Goal: Book appointment/travel/reservation

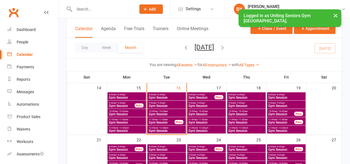
click at [167, 97] on span "Gym Session" at bounding box center [167, 97] width 36 height 3
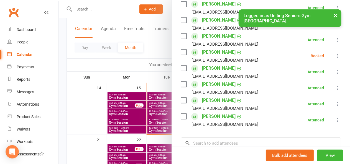
scroll to position [111, 0]
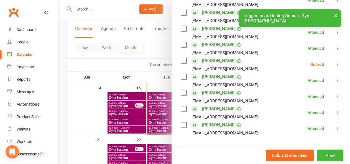
click at [139, 12] on div at bounding box center [204, 82] width 291 height 164
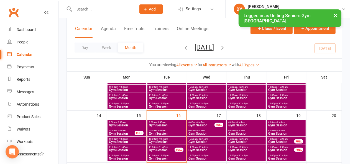
click at [164, 123] on span "- 8:45am" at bounding box center [161, 122] width 9 height 2
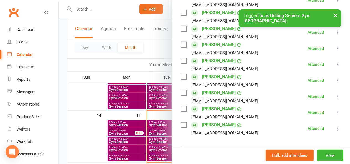
scroll to position [0, 0]
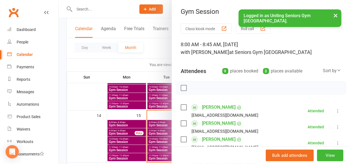
click at [153, 138] on div at bounding box center [204, 82] width 291 height 164
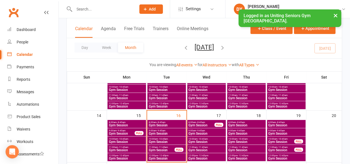
click at [194, 132] on span "Gym Session" at bounding box center [207, 133] width 36 height 3
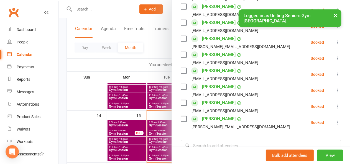
scroll to position [139, 0]
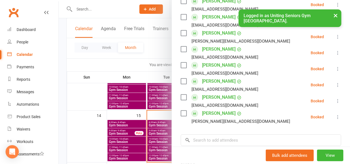
click at [155, 15] on div at bounding box center [204, 82] width 291 height 164
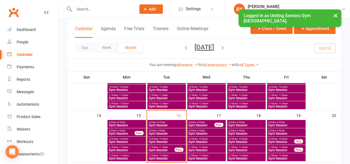
click at [202, 123] on span "- 8:45am" at bounding box center [201, 122] width 9 height 2
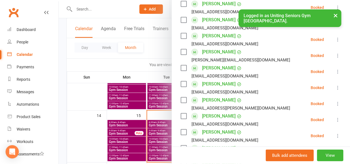
scroll to position [111, 0]
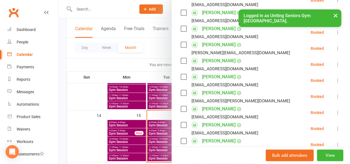
click at [335, 83] on icon at bounding box center [338, 81] width 6 height 6
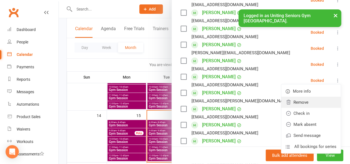
click at [300, 108] on link "Remove" at bounding box center [311, 102] width 60 height 11
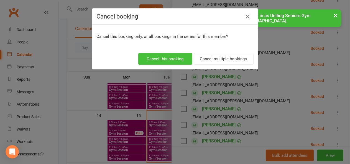
click at [163, 60] on button "Cancel this booking" at bounding box center [165, 59] width 54 height 12
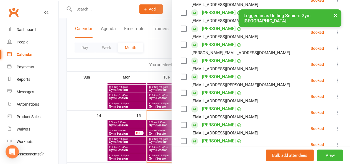
click at [159, 57] on div at bounding box center [204, 82] width 291 height 164
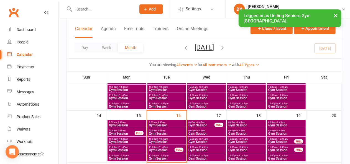
click at [203, 134] on span "Gym Session" at bounding box center [207, 133] width 36 height 3
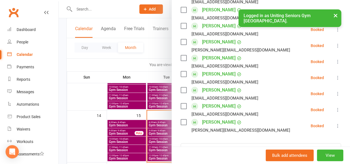
scroll to position [139, 0]
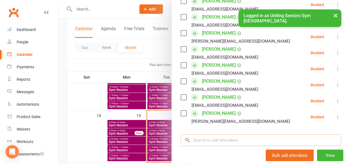
click at [227, 141] on input "search" at bounding box center [261, 141] width 161 height 12
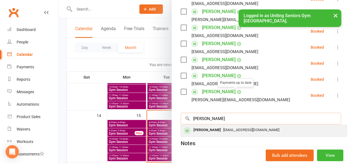
scroll to position [194, 0]
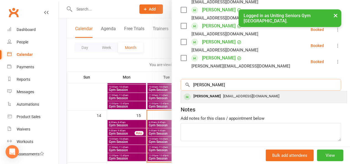
type input "[PERSON_NAME]"
click at [233, 99] on div "[EMAIL_ADDRESS][DOMAIN_NAME]" at bounding box center [263, 97] width 161 height 8
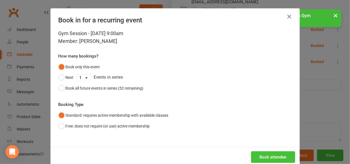
click at [261, 161] on button "Book attendee" at bounding box center [273, 158] width 44 height 12
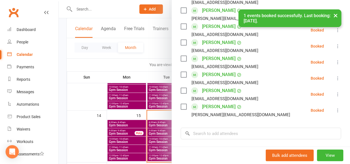
scroll to position [139, 0]
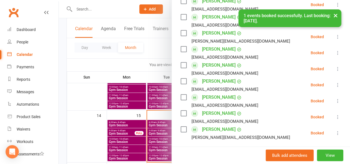
click at [156, 40] on div at bounding box center [204, 82] width 291 height 164
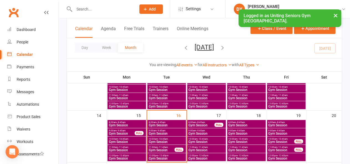
click at [168, 132] on span "Gym Session" at bounding box center [167, 133] width 36 height 3
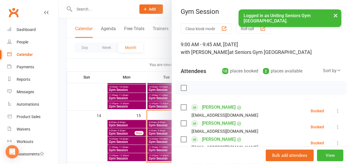
click at [156, 48] on div at bounding box center [204, 82] width 291 height 164
